Goal: Task Accomplishment & Management: Complete application form

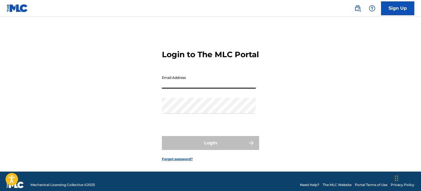
type input "[EMAIL_ADDRESS][DOMAIN_NAME]"
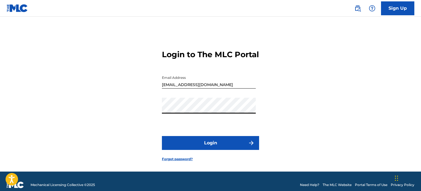
click at [209, 150] on button "Login" at bounding box center [210, 143] width 97 height 14
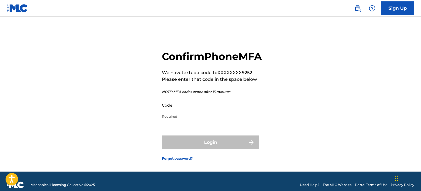
click at [195, 113] on input "Code" at bounding box center [209, 105] width 94 height 16
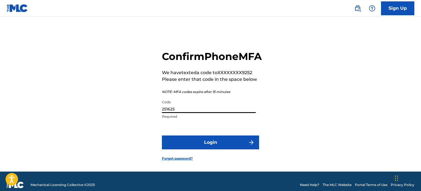
type input "251625"
click at [206, 149] on button "Login" at bounding box center [210, 143] width 97 height 14
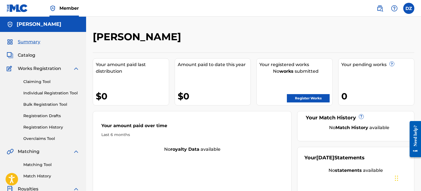
click at [308, 97] on link "Register Works" at bounding box center [308, 98] width 43 height 8
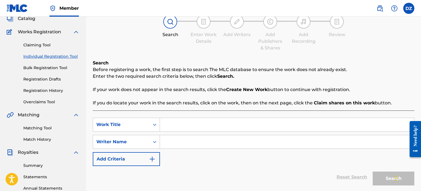
scroll to position [40, 0]
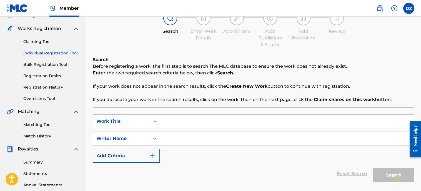
click at [171, 141] on input "Search Form" at bounding box center [287, 138] width 254 height 13
click at [179, 139] on input "David zumsteg" at bounding box center [287, 138] width 254 height 13
click at [221, 142] on input "[PERSON_NAME]" at bounding box center [287, 138] width 254 height 13
type input "[PERSON_NAME]"
click at [183, 119] on input "Search Form" at bounding box center [287, 121] width 254 height 13
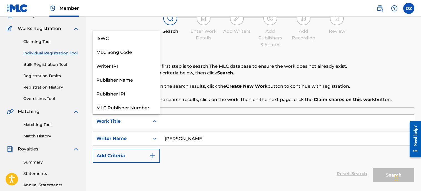
click at [156, 123] on icon "Search Form" at bounding box center [155, 122] width 6 height 6
click at [154, 122] on icon "Search Form" at bounding box center [155, 122] width 6 height 6
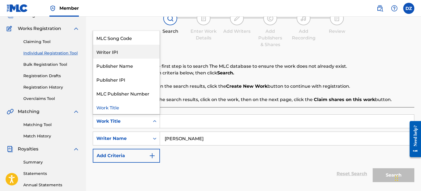
click at [132, 53] on div "Writer IPI" at bounding box center [126, 52] width 67 height 14
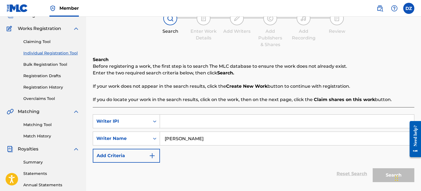
click at [180, 123] on input "Search Form" at bounding box center [287, 121] width 254 height 13
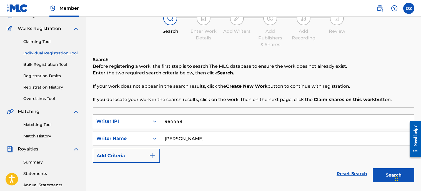
type input "964448"
click at [385, 173] on button "Search" at bounding box center [394, 175] width 42 height 14
drag, startPoint x: 420, startPoint y: 67, endPoint x: 416, endPoint y: 74, distance: 8.4
click at [416, 74] on div "Register Work Search Enter Work Details Add Writers Add Publishers & Shares Add…" at bounding box center [253, 134] width 335 height 287
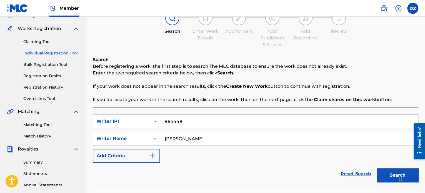
click at [388, 172] on button "Search" at bounding box center [398, 175] width 42 height 14
drag, startPoint x: 424, startPoint y: 36, endPoint x: 426, endPoint y: 19, distance: 16.4
click at [421, 19] on html "Accessibility Screen-Reader Guide, Feedback, and Issue Reporting | New window C…" at bounding box center [212, 56] width 425 height 193
click at [362, 46] on div "Search Enter Work Details Add Writers Add Publishers & Shares Add Recording Rev…" at bounding box center [256, 29] width 326 height 37
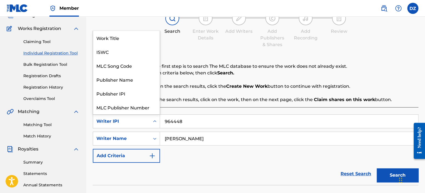
click at [155, 122] on icon "Search Form" at bounding box center [154, 121] width 3 height 2
click at [127, 108] on div "Writer IPI" at bounding box center [126, 108] width 67 height 14
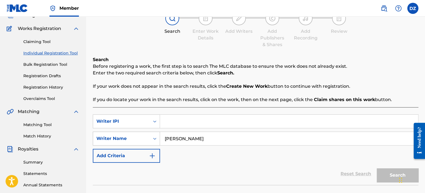
click at [154, 138] on icon "Search Form" at bounding box center [155, 139] width 6 height 6
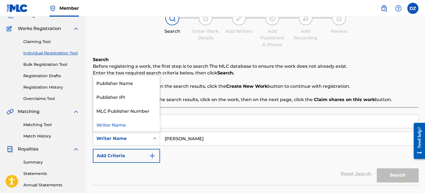
click at [154, 138] on icon "Search Form" at bounding box center [155, 139] width 6 height 6
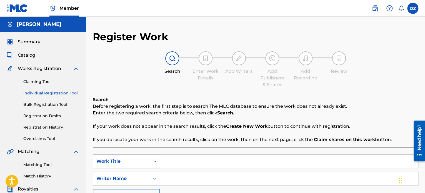
click at [155, 163] on icon "Search Form" at bounding box center [155, 162] width 6 height 6
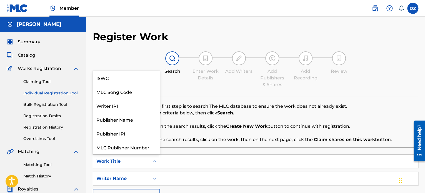
scroll to position [14, 0]
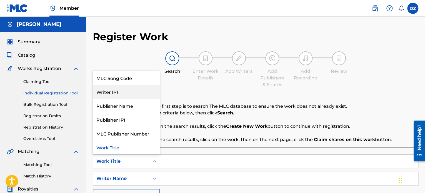
click at [129, 93] on div "Writer IPI" at bounding box center [126, 92] width 67 height 14
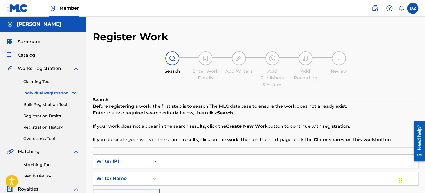
click at [184, 163] on input "Search Form" at bounding box center [289, 161] width 258 height 13
type input "964448"
click at [187, 179] on input "Search Form" at bounding box center [289, 178] width 258 height 13
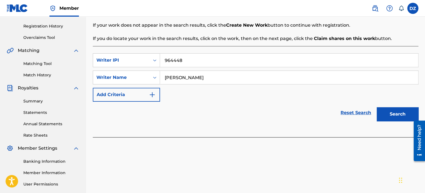
scroll to position [106, 0]
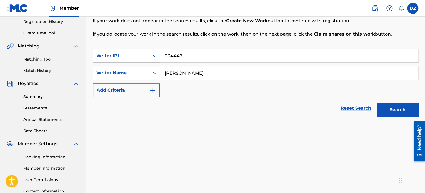
type input "[PERSON_NAME]"
click at [397, 108] on button "Search" at bounding box center [398, 110] width 42 height 14
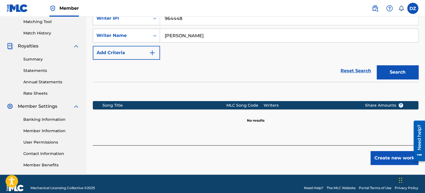
scroll to position [147, 0]
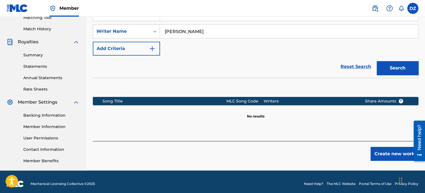
click at [388, 154] on button "Create new work" at bounding box center [395, 154] width 48 height 14
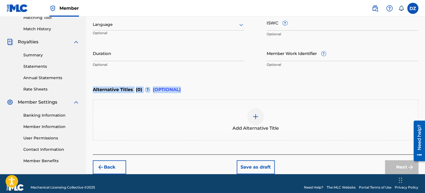
drag, startPoint x: 424, startPoint y: 95, endPoint x: 425, endPoint y: 70, distance: 25.3
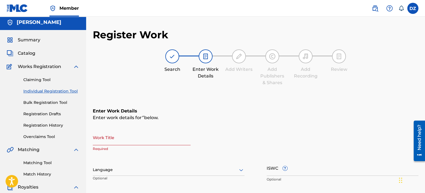
scroll to position [1, 0]
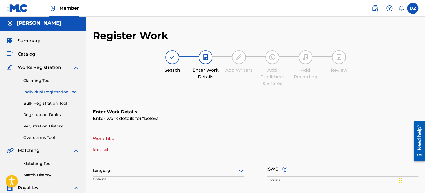
click at [44, 102] on link "Bulk Registration Tool" at bounding box center [51, 104] width 56 height 6
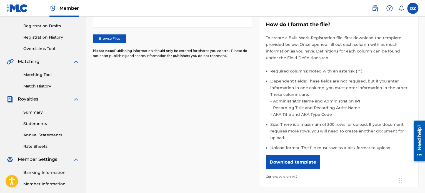
scroll to position [90, 0]
click at [293, 161] on button "Download template" at bounding box center [293, 162] width 54 height 14
click at [16, 6] on img at bounding box center [17, 8] width 21 height 8
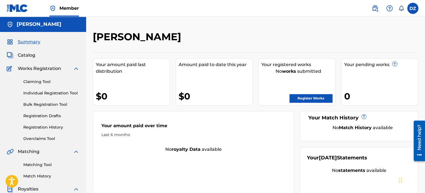
click at [411, 7] on label at bounding box center [412, 8] width 11 height 11
click at [413, 8] on input "DZ [PERSON_NAME] [EMAIL_ADDRESS][DOMAIN_NAME] Notification Preferences Profile …" at bounding box center [413, 8] width 0 height 0
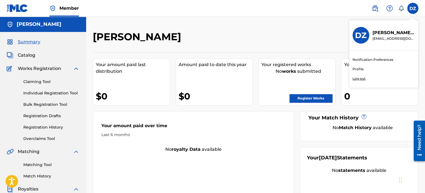
click at [356, 68] on link "Profile" at bounding box center [358, 69] width 11 height 5
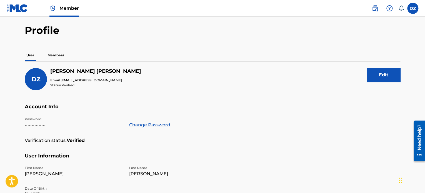
scroll to position [16, 0]
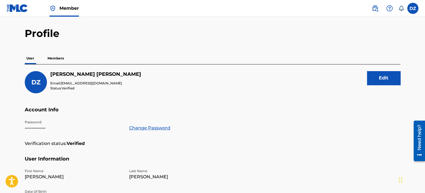
click at [54, 58] on p "Members" at bounding box center [56, 59] width 20 height 12
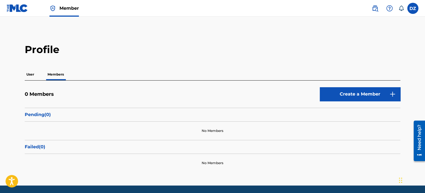
click at [372, 96] on link "Create a Member" at bounding box center [360, 94] width 81 height 14
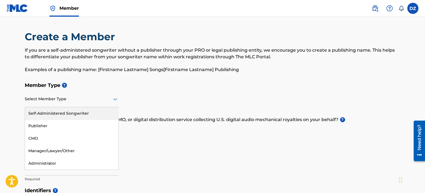
click at [115, 100] on icon at bounding box center [115, 99] width 4 height 2
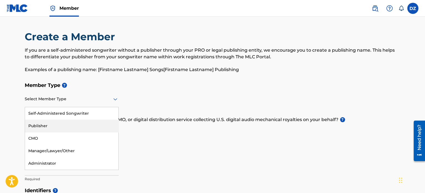
click at [50, 126] on div "Publisher" at bounding box center [71, 126] width 93 height 13
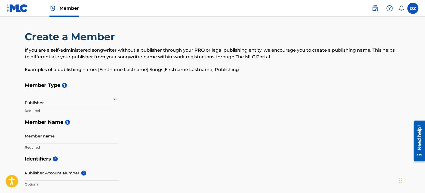
click at [48, 136] on input "Member name" at bounding box center [72, 136] width 94 height 16
type input "[PERSON_NAME]"
type input "[GEOGRAPHIC_DATA]"
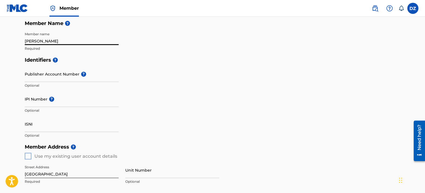
scroll to position [106, 0]
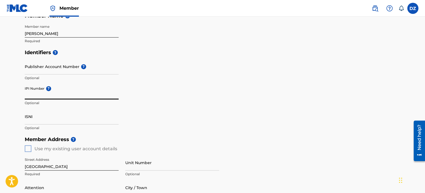
click at [60, 94] on input "IPI Number ?" at bounding box center [72, 92] width 94 height 16
drag, startPoint x: 68, startPoint y: 95, endPoint x: 4, endPoint y: 95, distance: 63.9
click at [4, 95] on main "Create a Member If you are a self-administered songwriter without a publisher t…" at bounding box center [212, 143] width 425 height 467
type input "V"
paste input "00507429163"
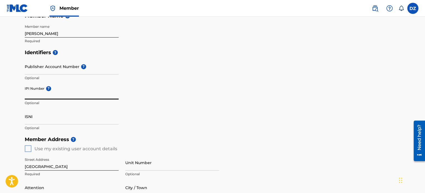
type input "00507429163"
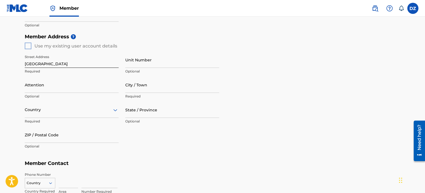
scroll to position [211, 0]
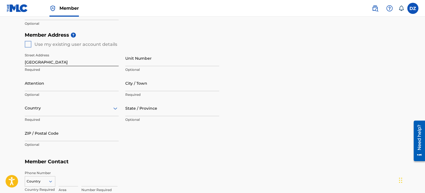
click at [28, 43] on div "Member Address ? Use my existing user account details Street Address [STREET_AD…" at bounding box center [213, 92] width 376 height 127
click at [149, 88] on input "City / Town" at bounding box center [172, 83] width 94 height 16
type input "Newhall"
type input "[PERSON_NAME]"
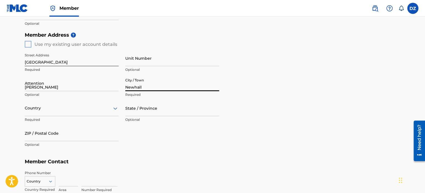
type input "[GEOGRAPHIC_DATA]"
type input "CA"
type input "91321-1387"
type input "1"
type input "818"
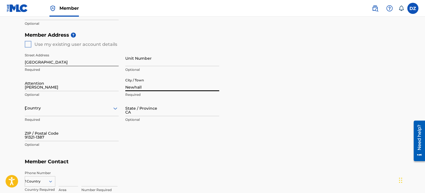
type input "6815517"
type input "[EMAIL_ADDRESS][DOMAIN_NAME]"
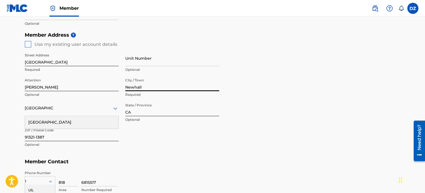
scroll to position [286, 0]
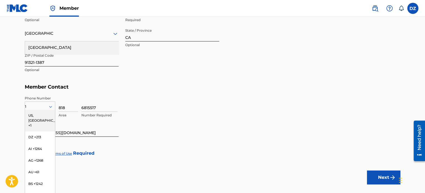
click at [168, 79] on div "Member Address ? Use my existing user account details Street Address [STREET_AD…" at bounding box center [213, 17] width 376 height 127
click at [36, 113] on div "US, [GEOGRAPHIC_DATA] +1" at bounding box center [40, 121] width 30 height 22
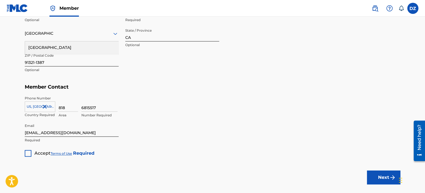
drag, startPoint x: 66, startPoint y: 108, endPoint x: 51, endPoint y: 109, distance: 15.3
click at [51, 109] on div "[GEOGRAPHIC_DATA], [GEOGRAPHIC_DATA] +1 Country Required 818 Area 6815517 Numbe…" at bounding box center [213, 108] width 376 height 25
type input "805"
click at [98, 109] on input "6815517" at bounding box center [99, 104] width 36 height 16
type input "6259252"
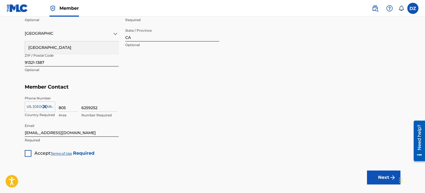
click at [28, 153] on div at bounding box center [28, 153] width 7 height 7
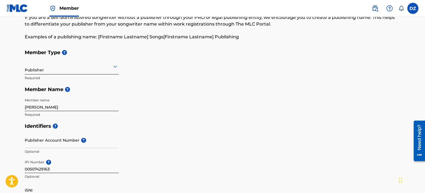
scroll to position [39, 0]
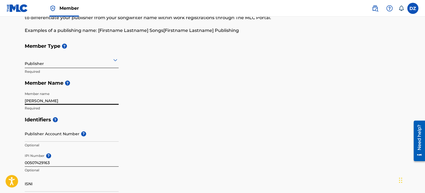
drag, startPoint x: 59, startPoint y: 100, endPoint x: 14, endPoint y: 99, distance: 45.0
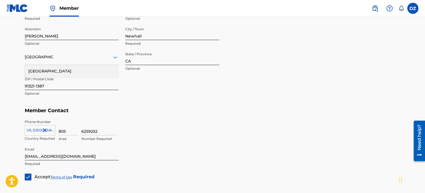
scroll to position [317, 0]
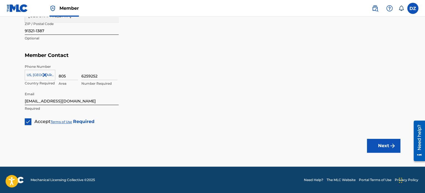
type input "Tirofog Music"
click at [385, 144] on button "Next" at bounding box center [383, 146] width 33 height 14
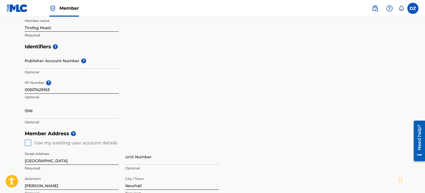
scroll to position [173, 0]
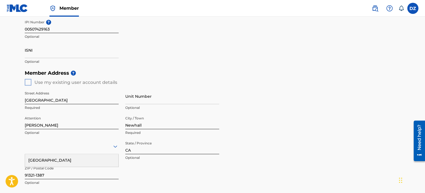
click at [29, 80] on div "Member Address ? Use my existing user account details Street Address [STREET_AD…" at bounding box center [213, 130] width 376 height 127
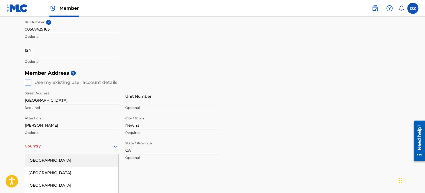
click at [83, 148] on div "223 results available. Use Up and Down to choose options, press Enter to select…" at bounding box center [72, 146] width 94 height 16
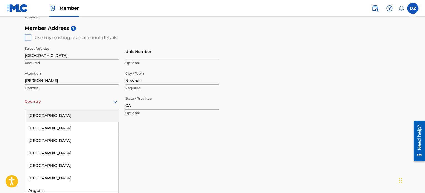
click at [53, 116] on div "[GEOGRAPHIC_DATA]" at bounding box center [71, 115] width 93 height 13
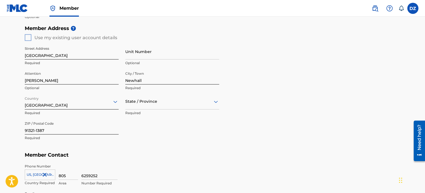
click at [179, 102] on div at bounding box center [172, 101] width 94 height 7
click at [146, 178] on div "[US_STATE]" at bounding box center [172, 178] width 93 height 13
click at [173, 143] on div "Street Address [GEOGRAPHIC_DATA] Required Unit Number Optional Attention [PERSO…" at bounding box center [122, 94] width 194 height 106
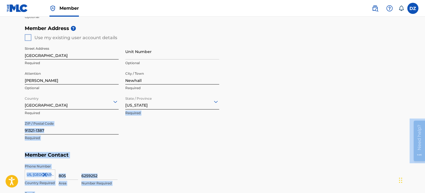
drag, startPoint x: 834, startPoint y: 212, endPoint x: 423, endPoint y: 153, distance: 414.9
click at [412, 98] on main "Create a Member If you are a self-administered songwriter without a publisher t…" at bounding box center [212, 32] width 425 height 467
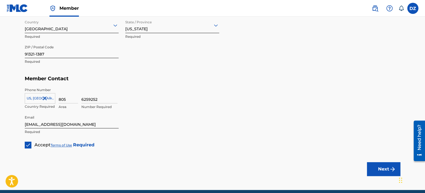
scroll to position [317, 0]
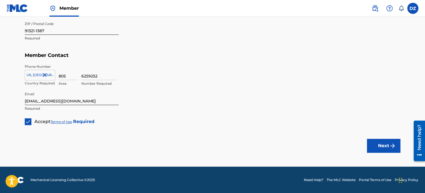
click at [385, 145] on button "Next" at bounding box center [383, 146] width 33 height 14
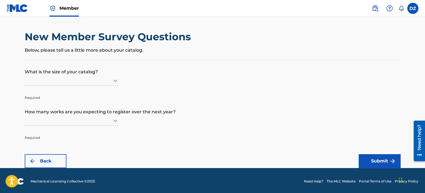
click at [116, 79] on icon at bounding box center [115, 80] width 7 height 7
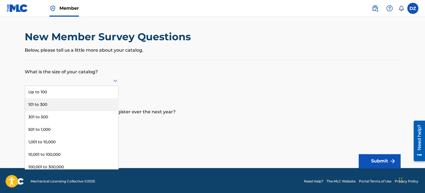
click at [57, 105] on div "101 to 300" at bounding box center [71, 104] width 93 height 13
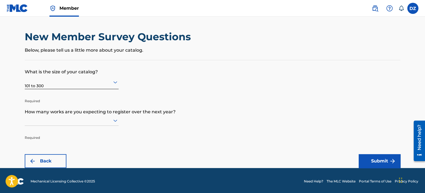
scroll to position [1, 0]
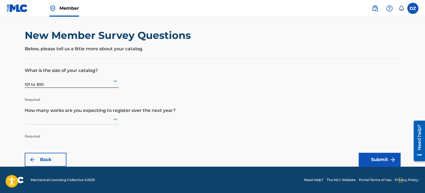
click at [114, 121] on icon at bounding box center [115, 119] width 7 height 7
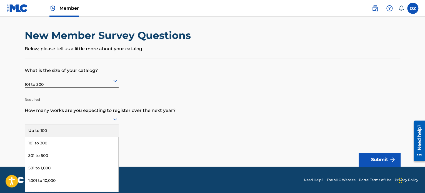
click at [88, 126] on div "Up to 100" at bounding box center [71, 130] width 93 height 13
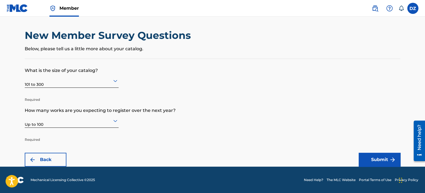
click at [374, 156] on button "Submit" at bounding box center [380, 160] width 42 height 14
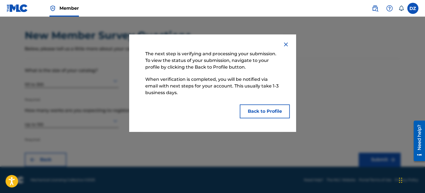
click at [269, 107] on button "Back to Profile" at bounding box center [265, 111] width 50 height 14
